Goal: Information Seeking & Learning: Check status

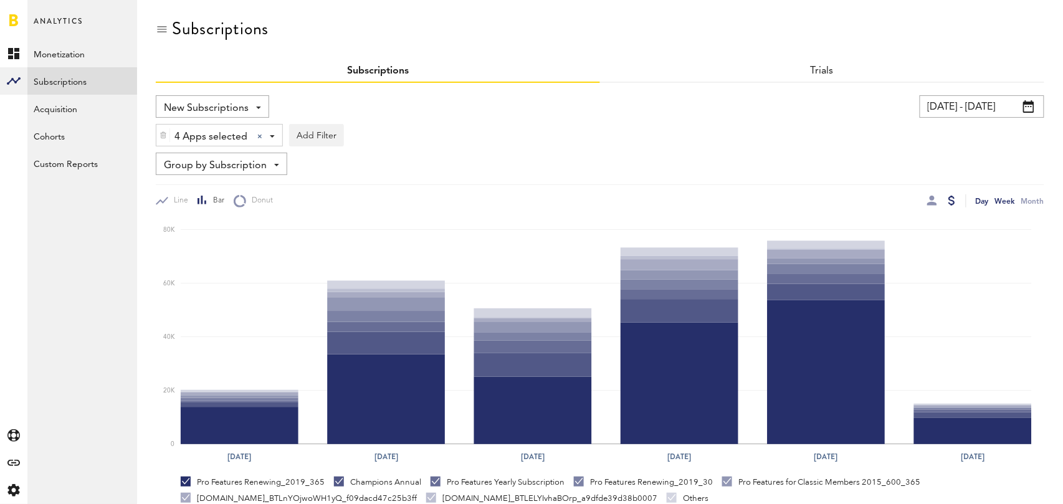
click at [982, 197] on div "Day" at bounding box center [981, 200] width 13 height 13
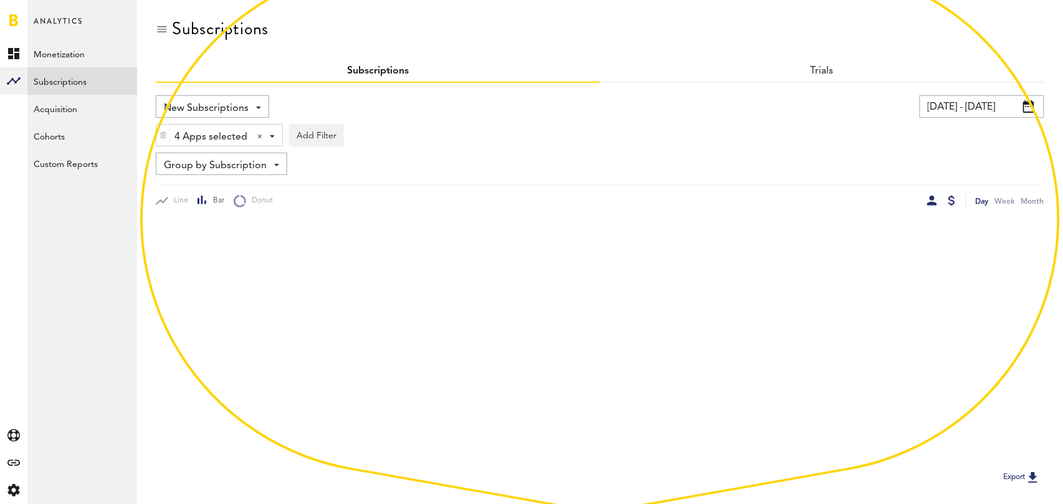
click at [933, 204] on div at bounding box center [932, 201] width 10 height 10
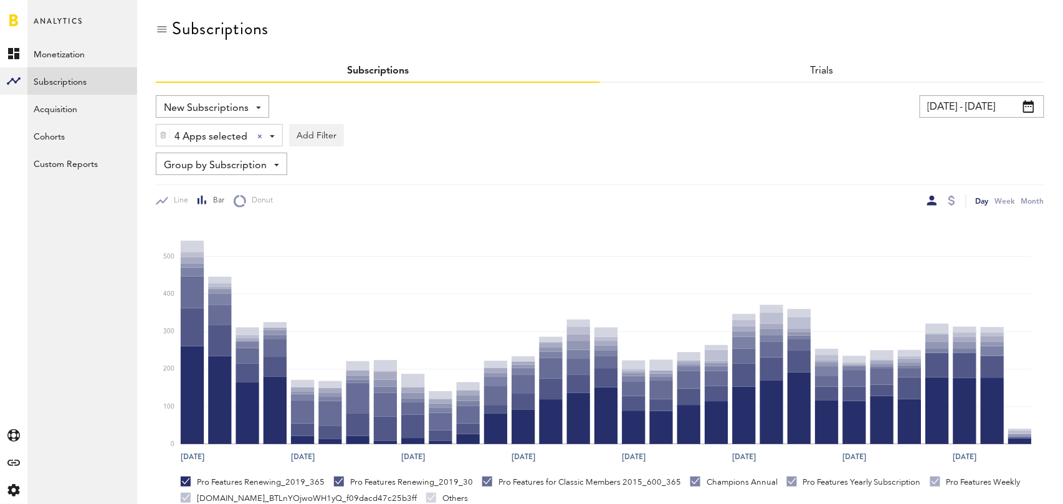
click at [256, 161] on span "Group by Subscription" at bounding box center [215, 165] width 103 height 21
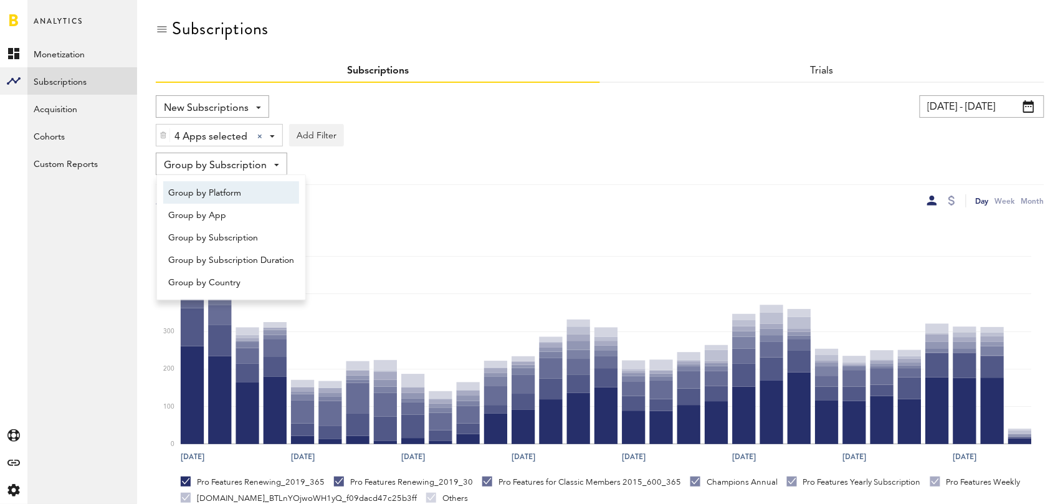
click at [247, 186] on span "Group by Platform" at bounding box center [231, 193] width 126 height 21
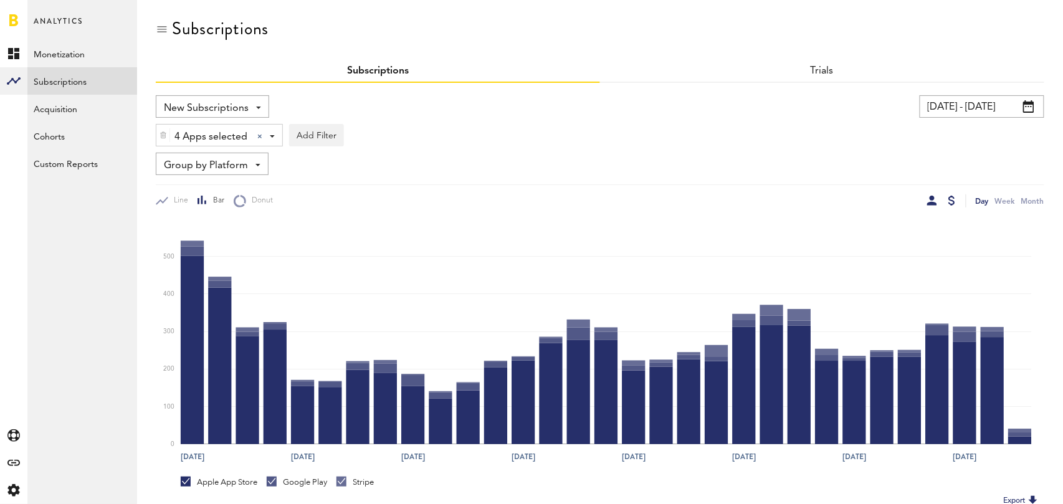
click at [949, 201] on div at bounding box center [951, 201] width 7 height 10
